Goal: Task Accomplishment & Management: Use online tool/utility

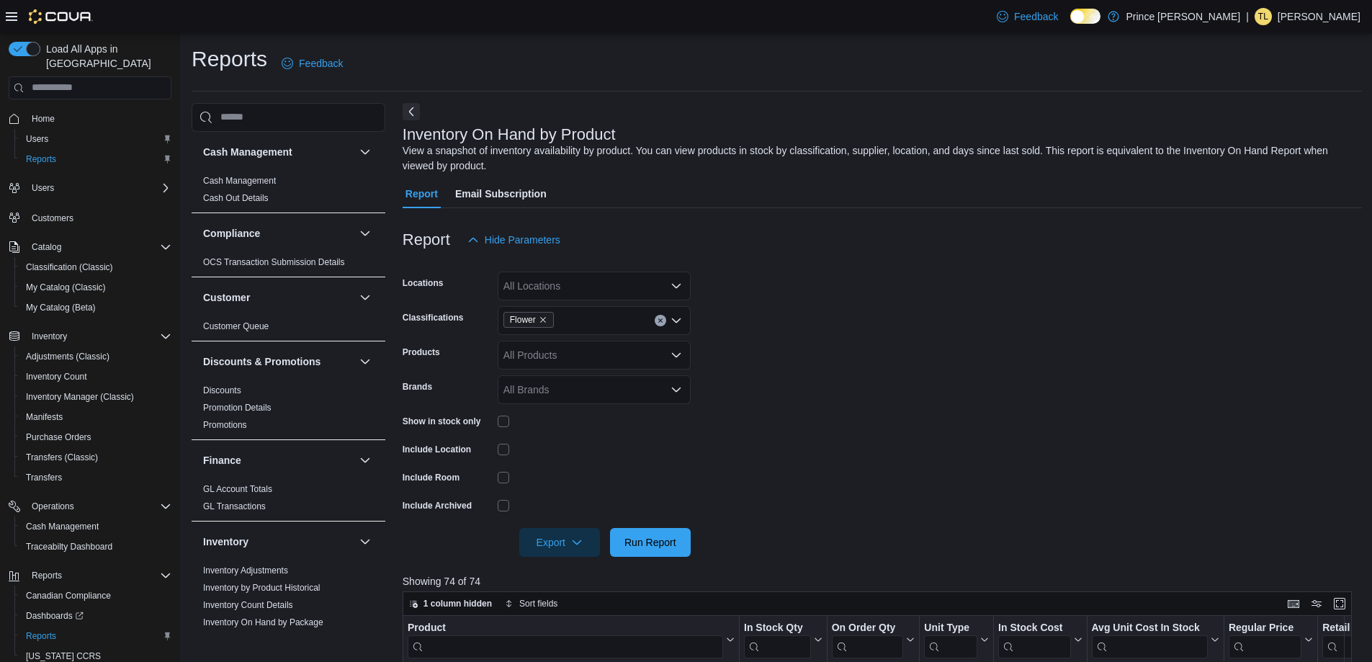
click at [663, 323] on button "Clear input" at bounding box center [661, 321] width 12 height 12
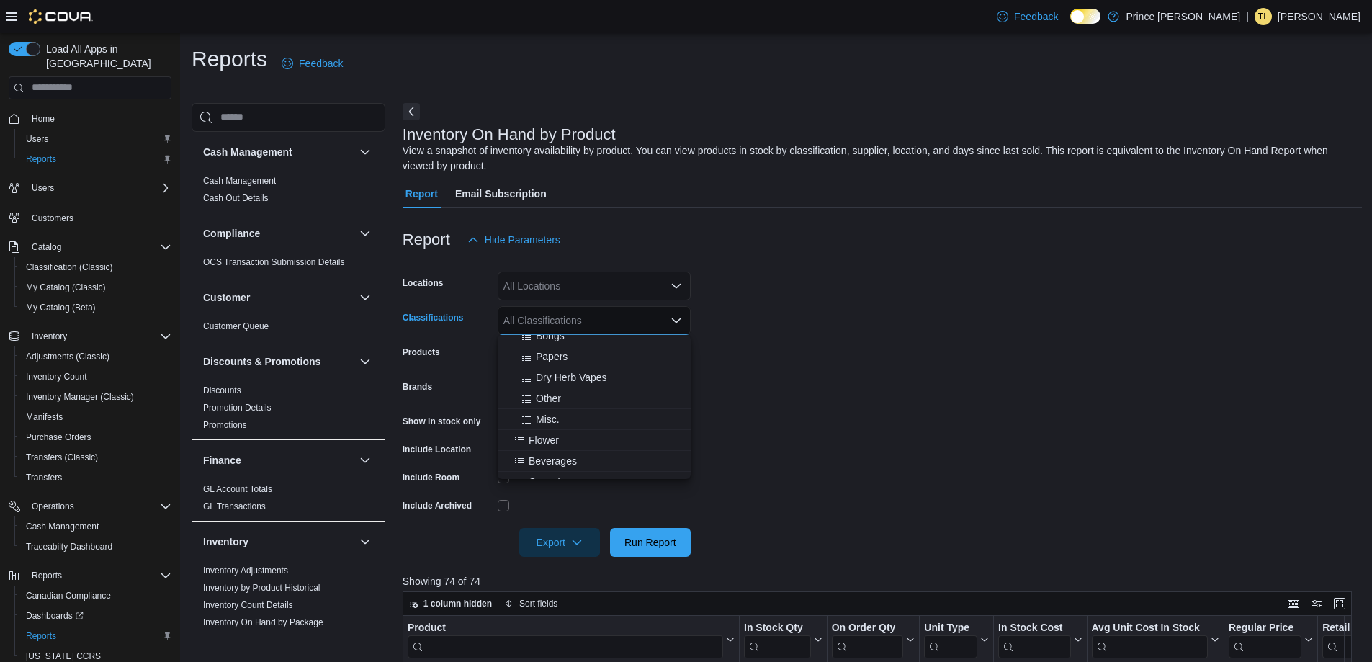
scroll to position [144, 0]
click at [575, 393] on span "Beverages" at bounding box center [553, 389] width 48 height 14
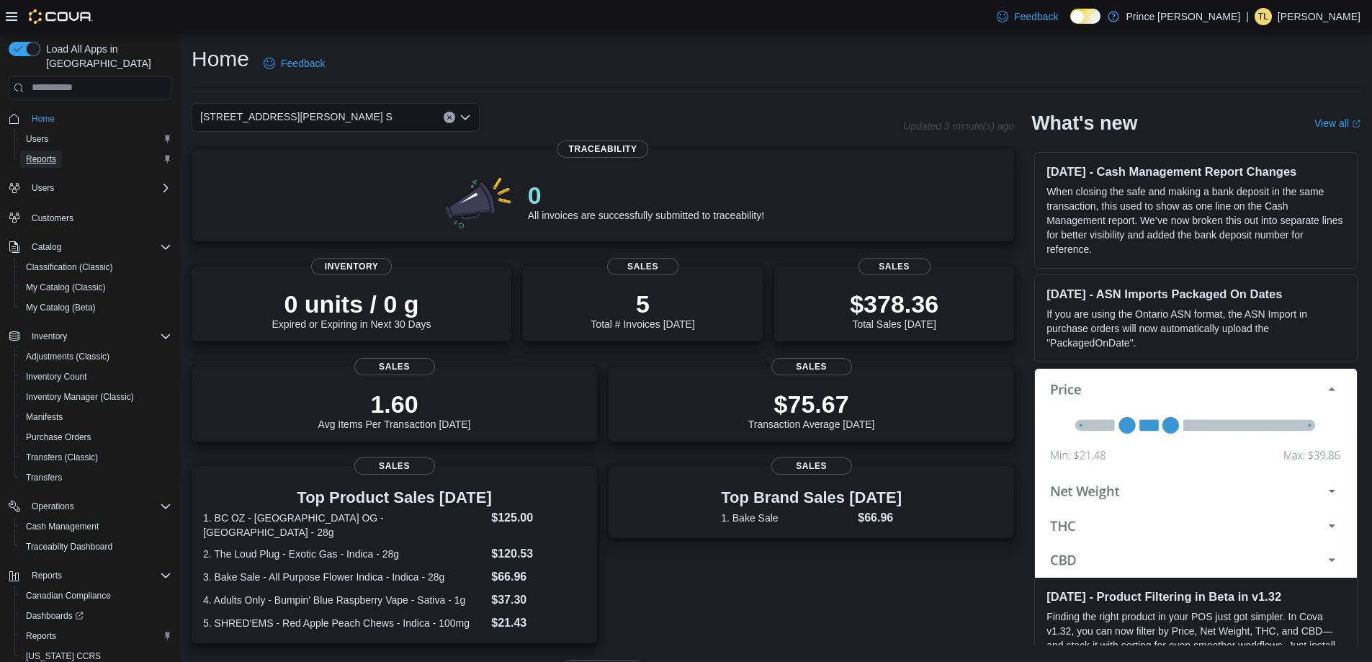
click at [58, 150] on link "Reports" at bounding box center [41, 158] width 42 height 17
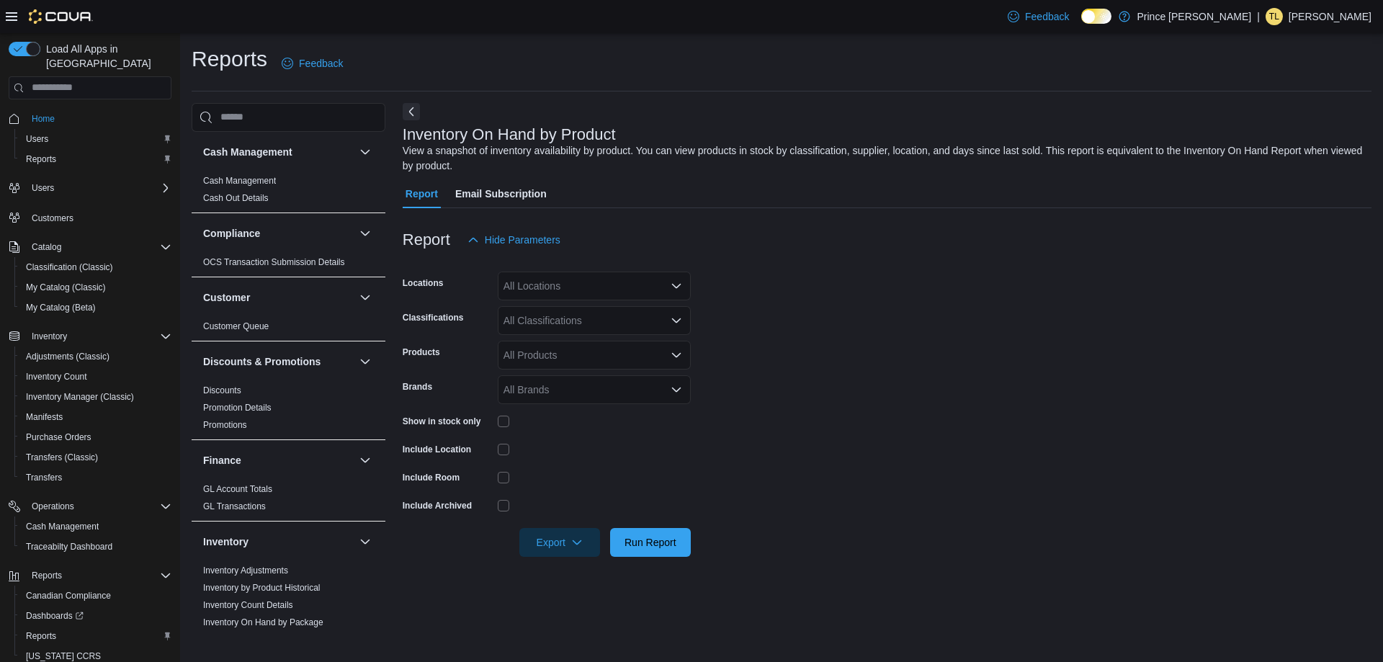
click at [613, 321] on div "All Classifications" at bounding box center [594, 320] width 193 height 29
click at [583, 388] on div "Beverages" at bounding box center [594, 389] width 176 height 14
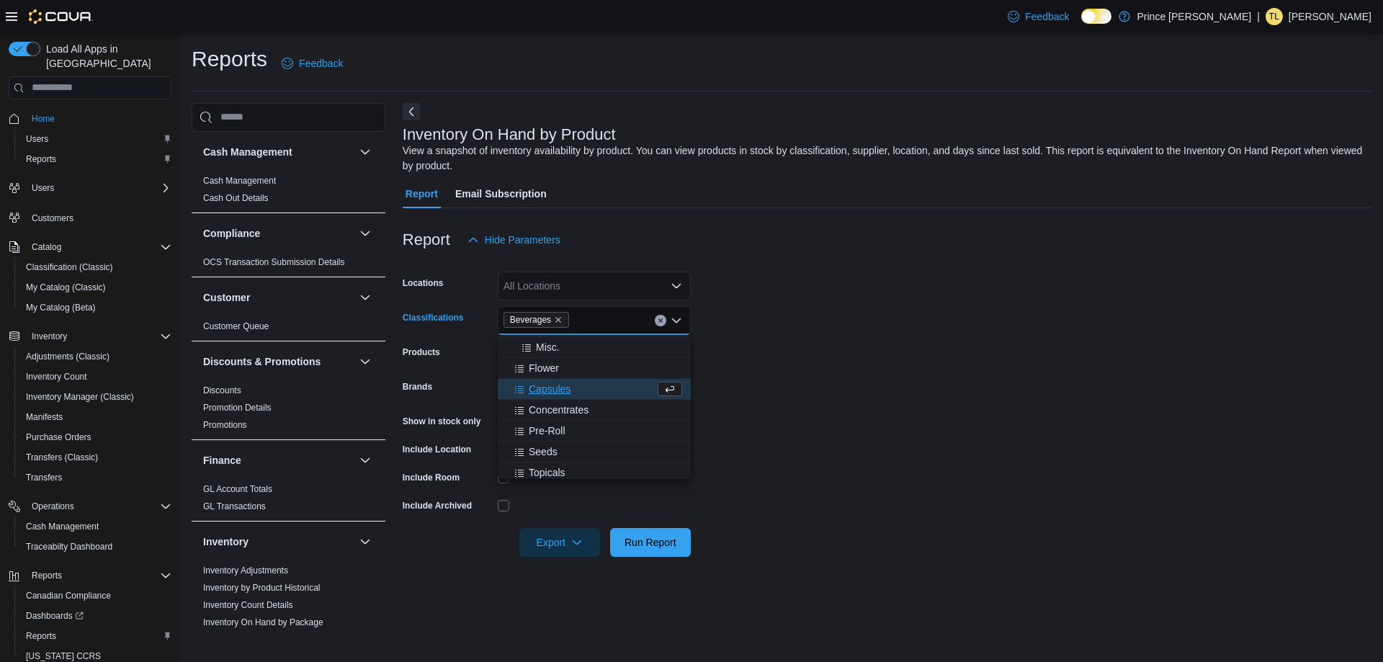
click at [565, 392] on span "Capsules" at bounding box center [550, 389] width 42 height 14
click at [554, 451] on span "Topicals" at bounding box center [547, 451] width 37 height 14
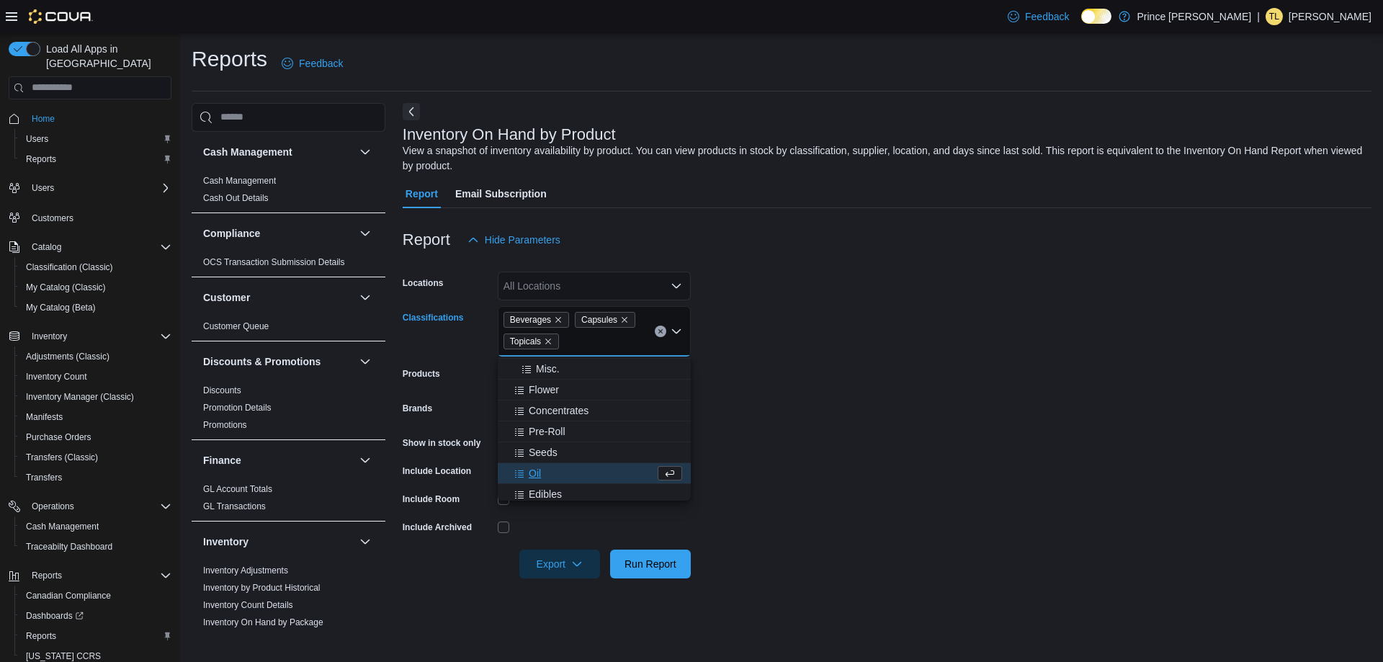
click at [544, 472] on div "Oil" at bounding box center [580, 473] width 148 height 14
click at [550, 493] on span "Vapes" at bounding box center [543, 494] width 28 height 14
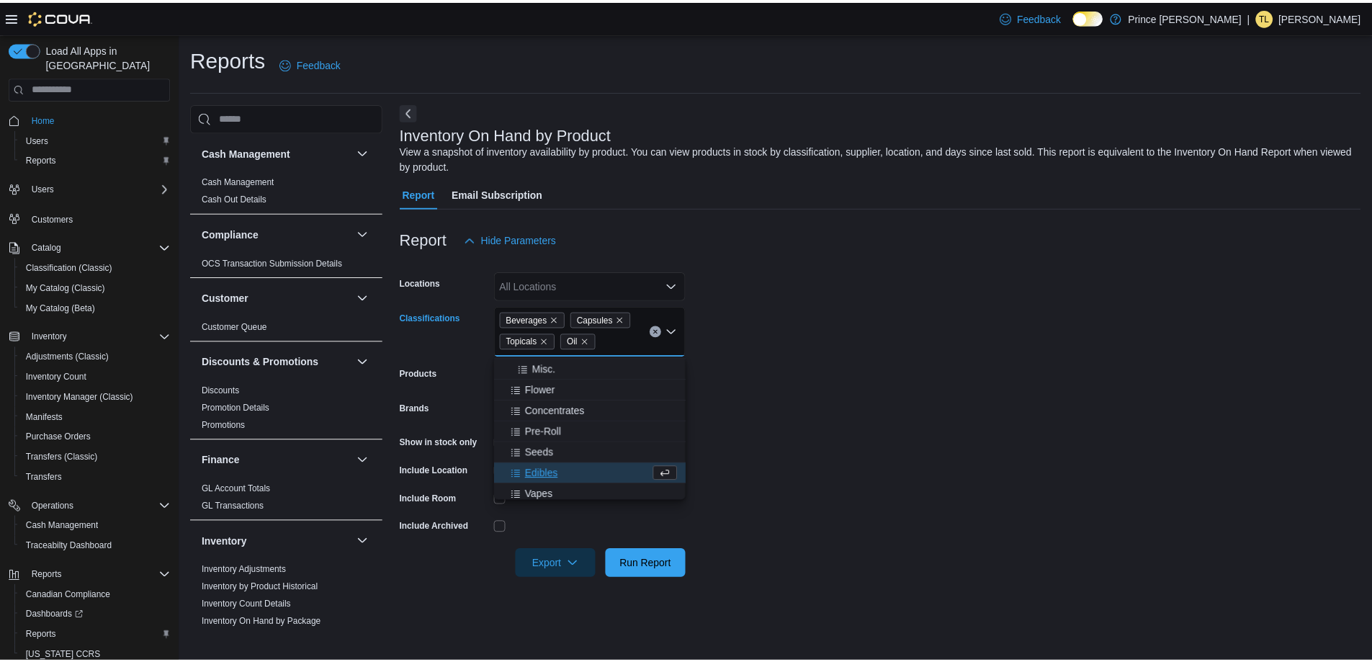
scroll to position [148, 0]
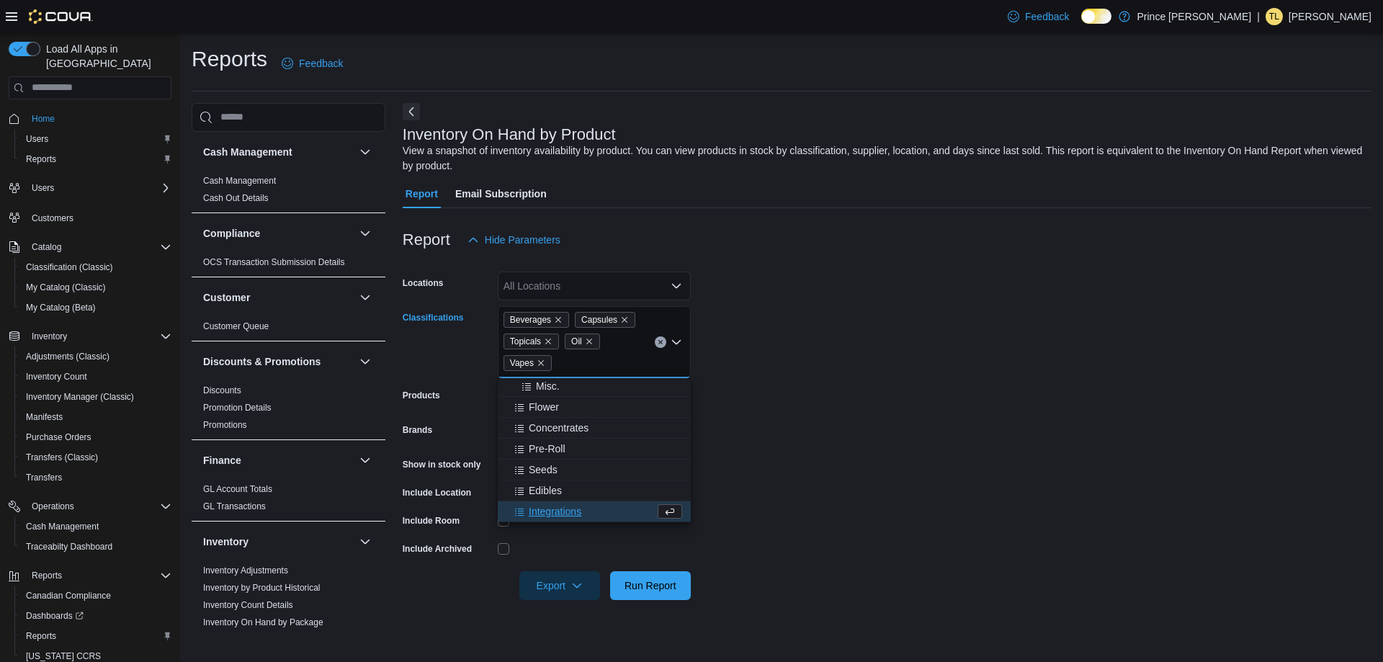
click at [920, 450] on form "Locations All Locations Classifications Beverages Capsules Topicals Oil Vapes C…" at bounding box center [887, 427] width 968 height 346
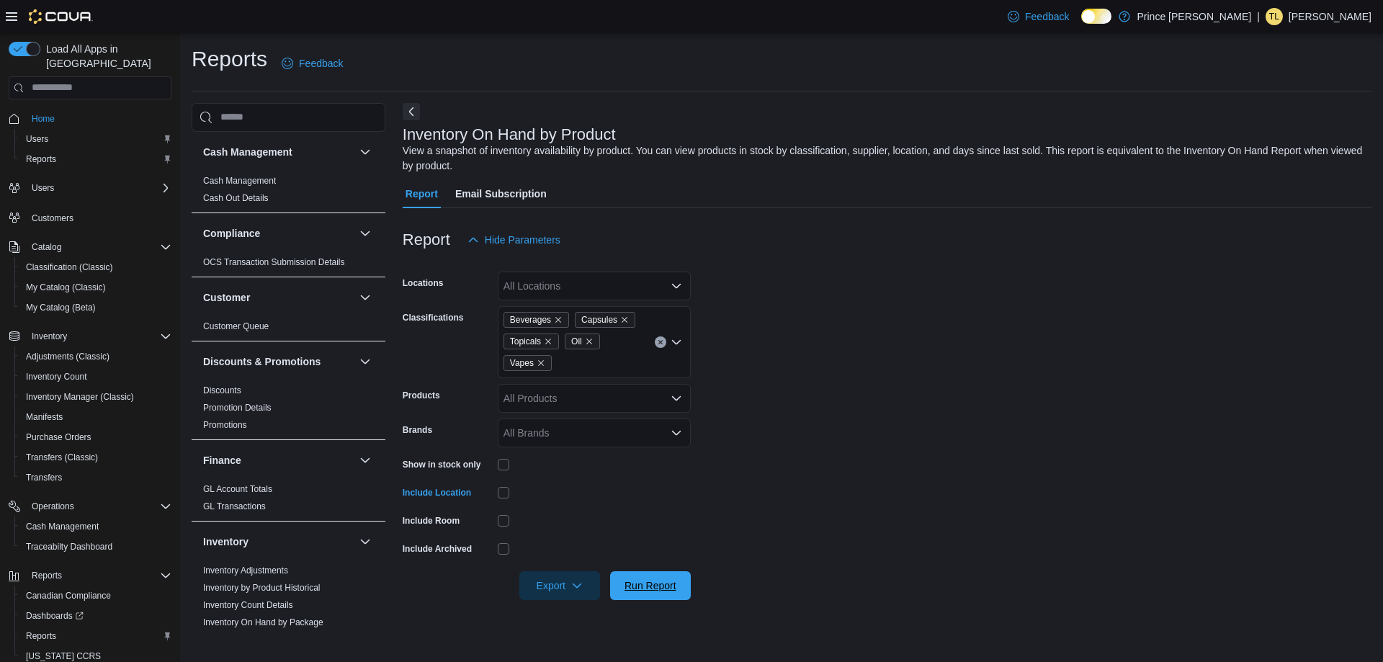
drag, startPoint x: 668, startPoint y: 578, endPoint x: 707, endPoint y: 572, distance: 39.3
click at [668, 579] on span "Run Report" at bounding box center [650, 585] width 52 height 14
click at [574, 587] on icon "button" at bounding box center [577, 585] width 12 height 12
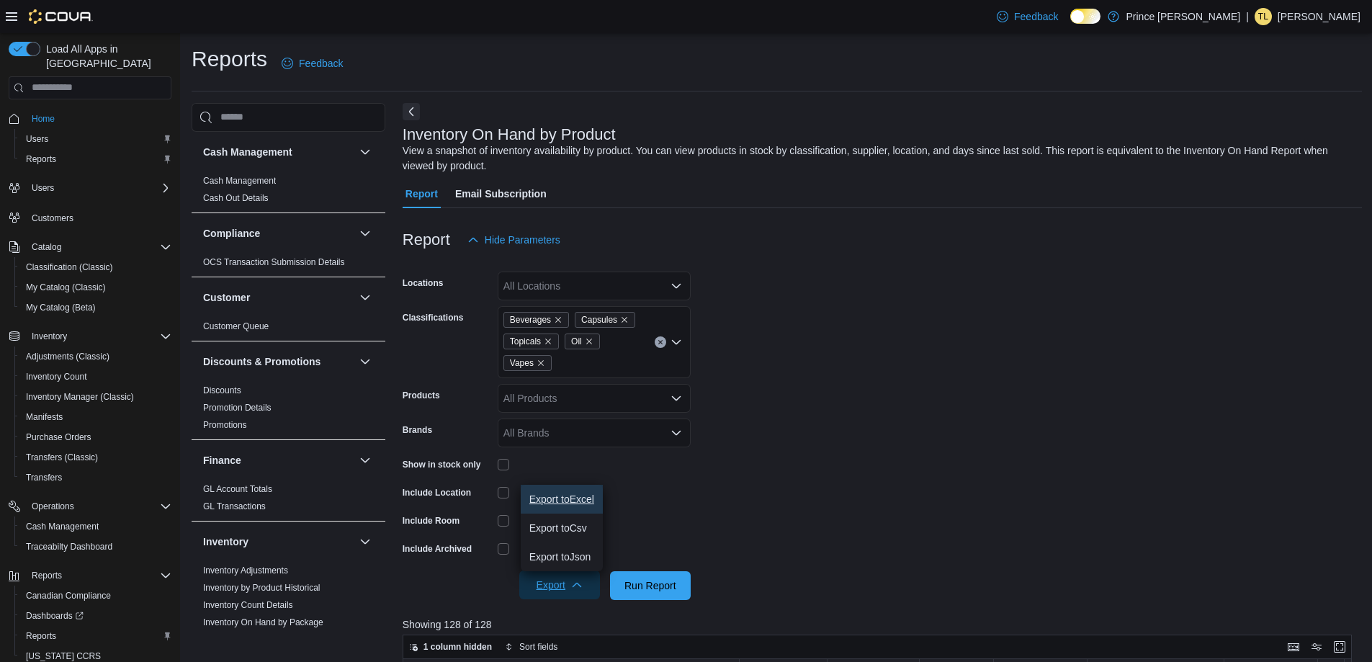
click at [571, 492] on button "Export to Excel" at bounding box center [562, 499] width 82 height 29
